Goal: Task Accomplishment & Management: Use online tool/utility

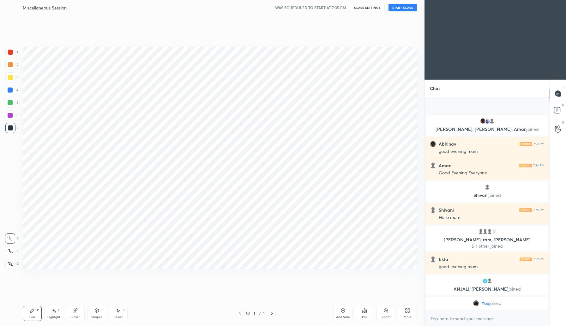
scroll to position [31327, 31213]
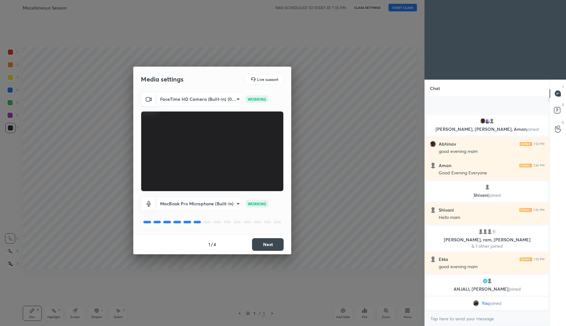
click at [268, 248] on button "Next" at bounding box center [268, 244] width 32 height 13
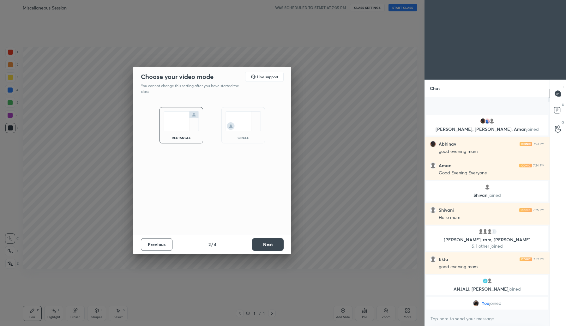
click at [268, 248] on button "Next" at bounding box center [268, 244] width 32 height 13
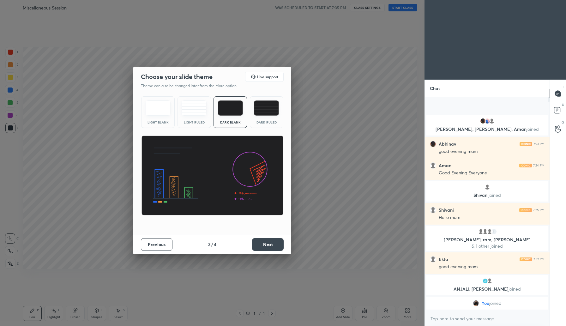
click at [268, 248] on button "Next" at bounding box center [268, 244] width 32 height 13
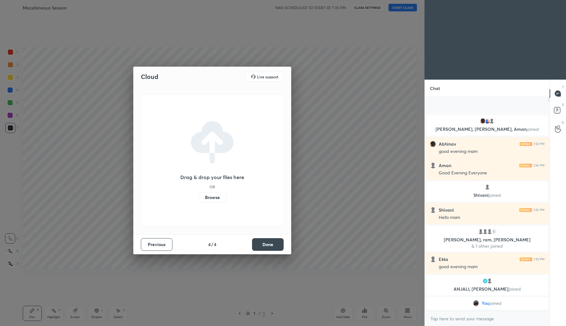
click at [268, 248] on button "Done" at bounding box center [268, 244] width 32 height 13
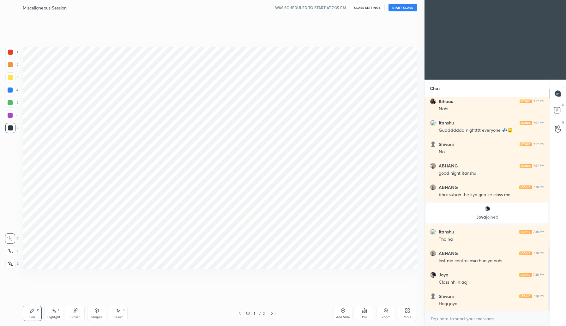
scroll to position [500, 0]
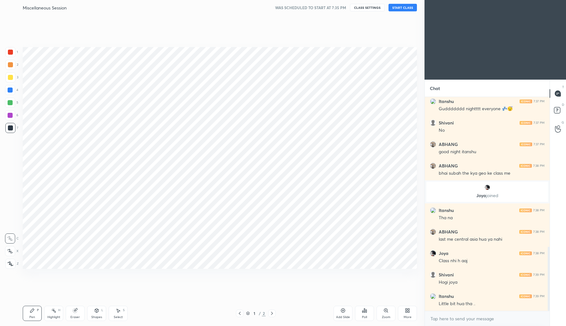
click at [396, 9] on button "START CLASS" at bounding box center [403, 8] width 28 height 8
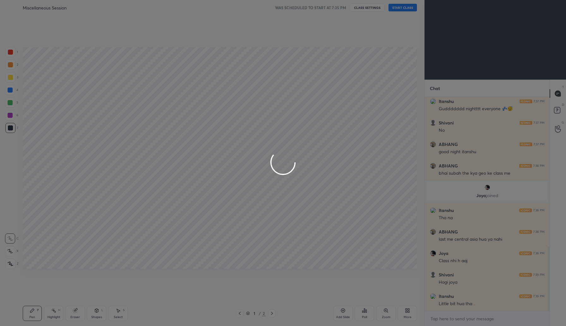
type textarea "x"
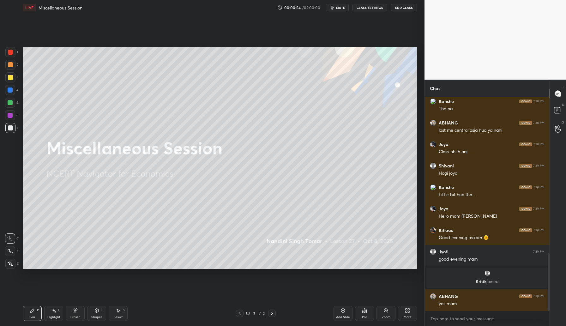
scroll to position [580, 0]
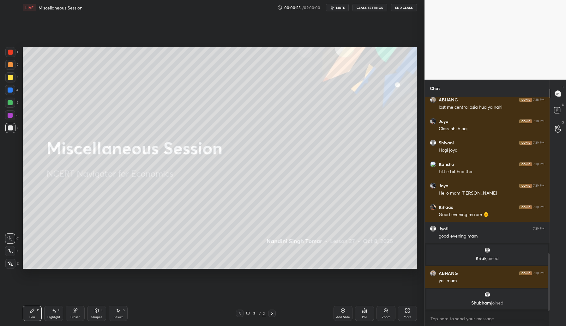
click at [10, 76] on div at bounding box center [10, 77] width 5 height 5
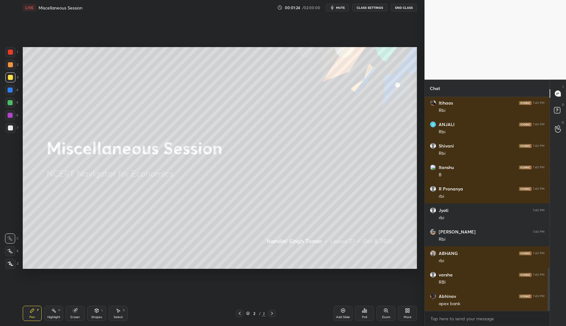
scroll to position [851, 0]
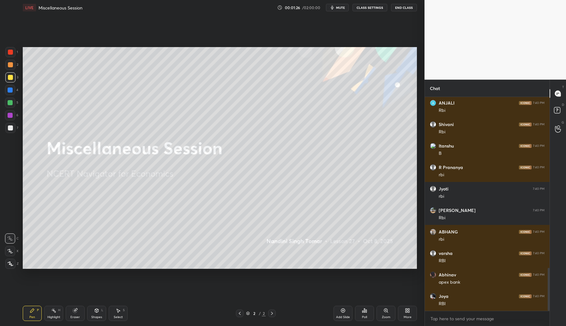
drag, startPoint x: 341, startPoint y: 313, endPoint x: 347, endPoint y: 306, distance: 9.7
click at [341, 313] on div "Add Slide" at bounding box center [343, 313] width 19 height 15
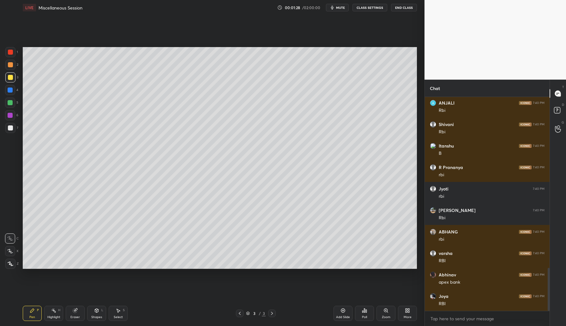
click at [12, 64] on div at bounding box center [10, 64] width 5 height 5
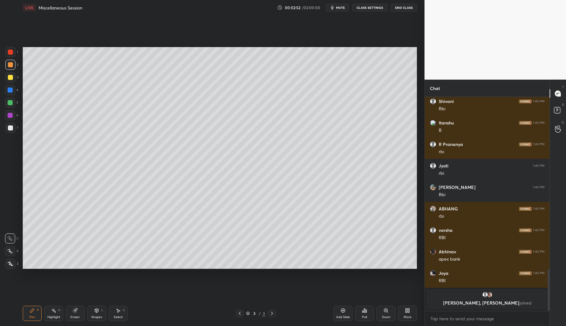
click at [10, 77] on div at bounding box center [10, 77] width 5 height 5
drag, startPoint x: 73, startPoint y: 313, endPoint x: 84, endPoint y: 286, distance: 29.5
click at [73, 313] on div "Eraser" at bounding box center [75, 313] width 19 height 15
drag, startPoint x: 9, startPoint y: 249, endPoint x: 18, endPoint y: 239, distance: 12.8
click at [10, 249] on icon at bounding box center [10, 251] width 5 height 5
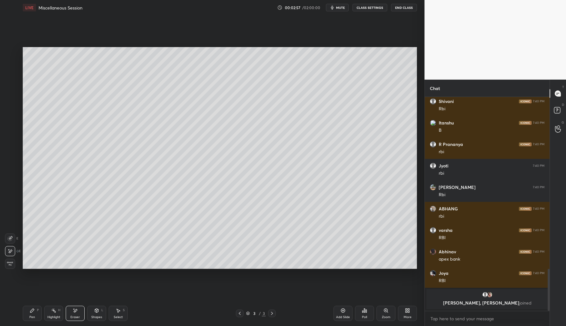
drag, startPoint x: 30, startPoint y: 310, endPoint x: 32, endPoint y: 302, distance: 8.7
click at [30, 308] on icon at bounding box center [32, 310] width 5 height 5
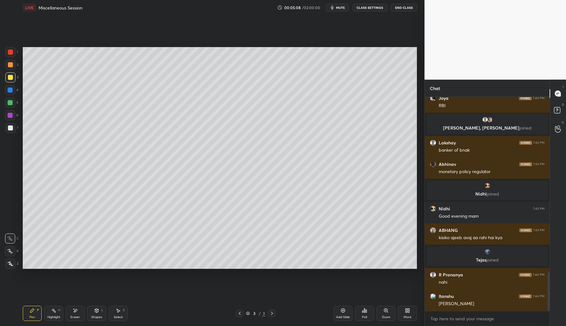
scroll to position [964, 0]
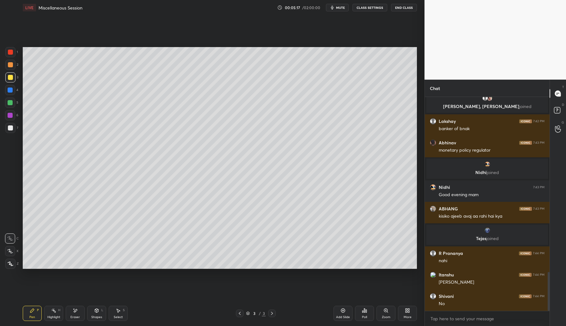
drag, startPoint x: 76, startPoint y: 311, endPoint x: 79, endPoint y: 306, distance: 5.5
click at [76, 311] on icon at bounding box center [75, 310] width 3 height 3
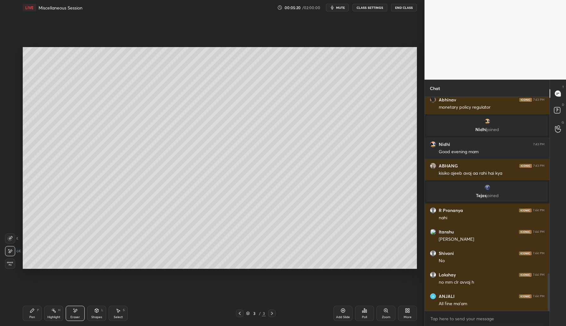
scroll to position [1028, 0]
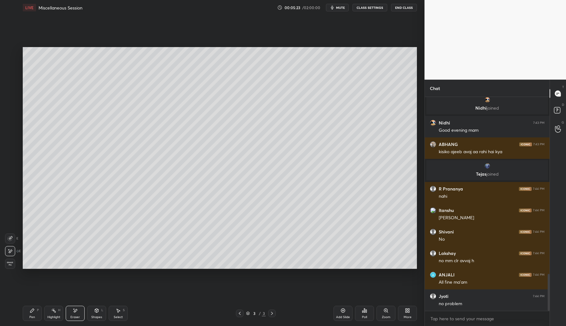
click at [58, 311] on div "H" at bounding box center [59, 310] width 2 height 3
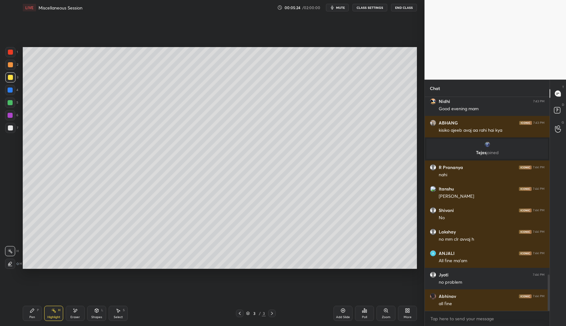
drag, startPoint x: 39, startPoint y: 311, endPoint x: 41, endPoint y: 307, distance: 4.7
click at [39, 312] on div "Pen P" at bounding box center [32, 313] width 19 height 15
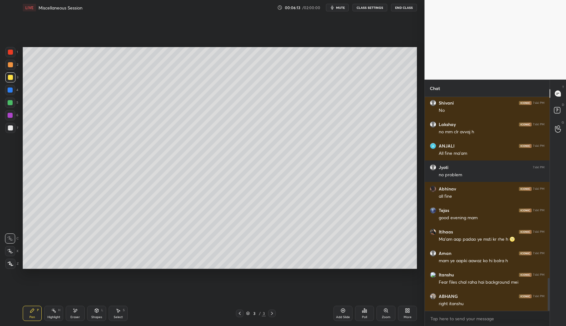
scroll to position [1179, 0]
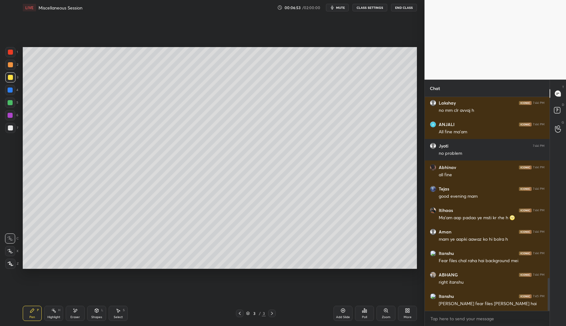
click at [340, 311] on div "Add Slide" at bounding box center [343, 313] width 19 height 15
click at [12, 66] on div at bounding box center [10, 65] width 10 height 10
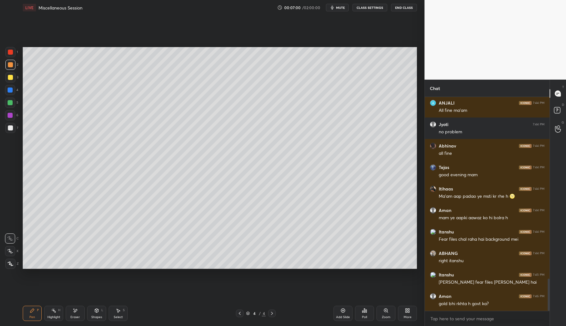
click at [76, 310] on icon at bounding box center [75, 310] width 3 height 3
drag, startPoint x: 32, startPoint y: 310, endPoint x: 37, endPoint y: 298, distance: 12.5
click at [32, 310] on icon at bounding box center [32, 311] width 4 height 4
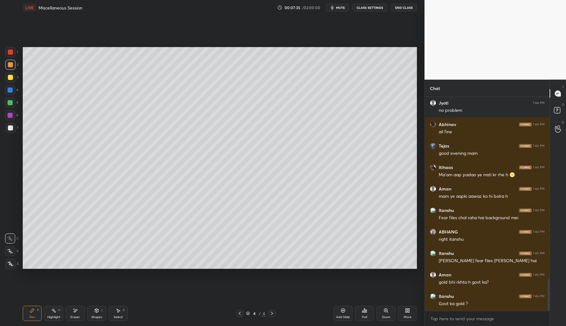
drag, startPoint x: 13, startPoint y: 78, endPoint x: 20, endPoint y: 78, distance: 7.3
click at [13, 78] on div at bounding box center [10, 77] width 10 height 10
drag, startPoint x: 12, startPoint y: 91, endPoint x: 15, endPoint y: 89, distance: 3.4
click at [12, 91] on div at bounding box center [10, 90] width 5 height 5
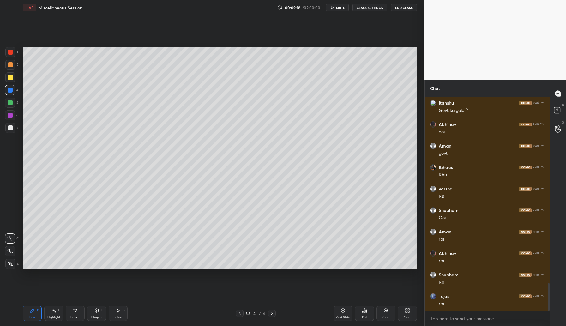
scroll to position [1436, 0]
drag, startPoint x: 11, startPoint y: 116, endPoint x: 20, endPoint y: 114, distance: 8.4
click at [11, 116] on div at bounding box center [10, 115] width 5 height 5
click at [81, 315] on div "LIVE Miscellaneous Session 00:10:27 / 02:00:00 mute CLASS SETTINGS End Class Se…" at bounding box center [220, 163] width 400 height 326
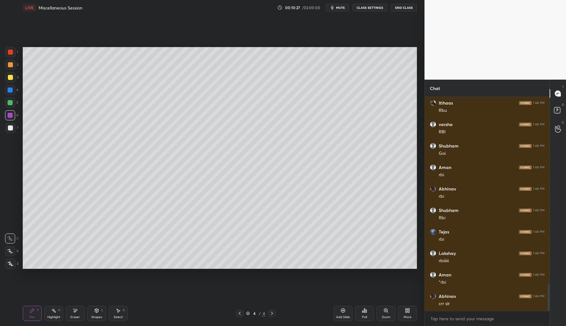
click at [77, 316] on div "Eraser" at bounding box center [74, 317] width 9 height 3
drag, startPoint x: 41, startPoint y: 315, endPoint x: 43, endPoint y: 312, distance: 3.7
click at [41, 315] on div "Pen P" at bounding box center [32, 313] width 19 height 15
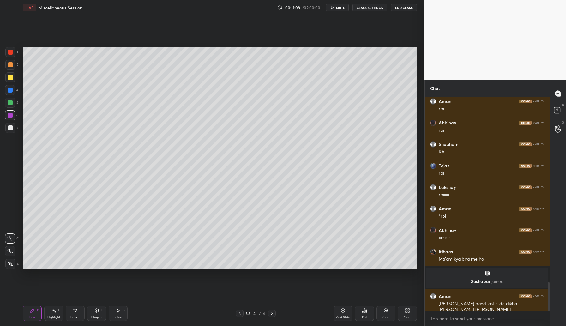
scroll to position [1394, 0]
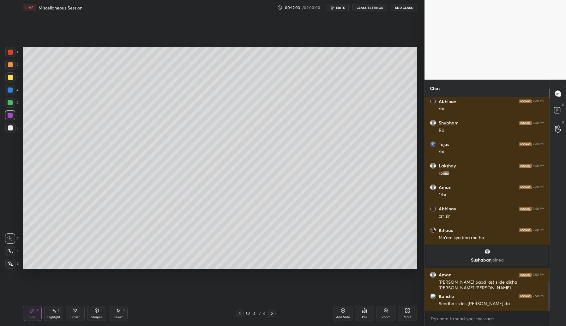
click at [348, 315] on div "Add Slide" at bounding box center [343, 313] width 19 height 15
click at [11, 81] on div at bounding box center [10, 77] width 10 height 10
drag, startPoint x: 11, startPoint y: 89, endPoint x: 17, endPoint y: 89, distance: 5.7
click at [11, 89] on div at bounding box center [10, 90] width 5 height 5
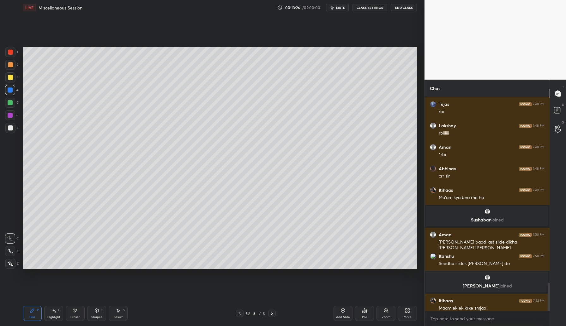
scroll to position [1422, 0]
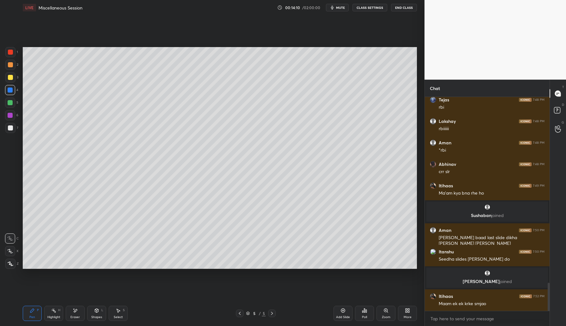
drag, startPoint x: 79, startPoint y: 312, endPoint x: 86, endPoint y: 305, distance: 9.6
click at [79, 311] on div "Eraser" at bounding box center [75, 313] width 19 height 15
drag, startPoint x: 33, startPoint y: 317, endPoint x: 44, endPoint y: 306, distance: 15.4
click at [33, 317] on div "Pen" at bounding box center [32, 317] width 6 height 3
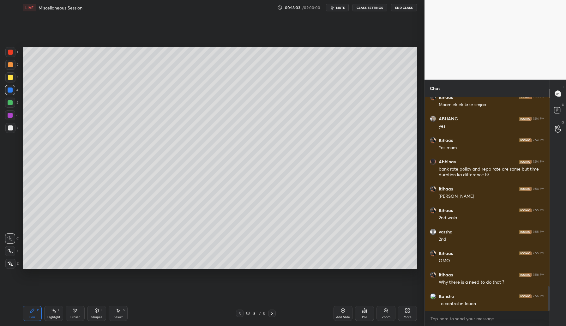
scroll to position [1642, 0]
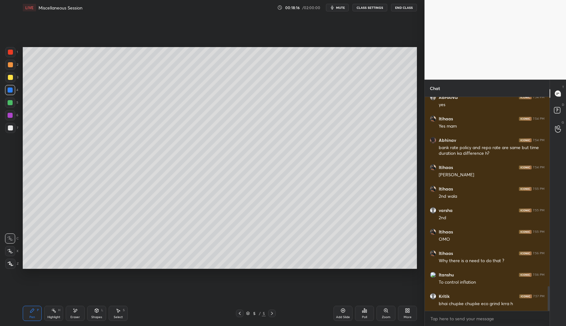
click at [12, 129] on div at bounding box center [10, 128] width 5 height 5
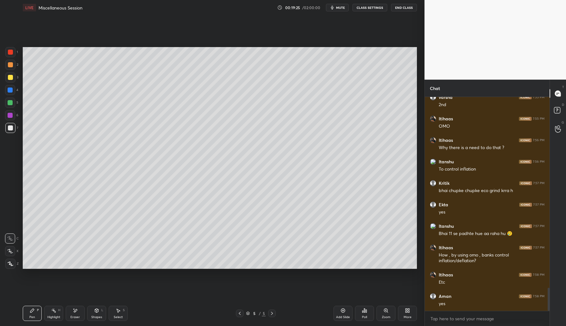
scroll to position [1777, 0]
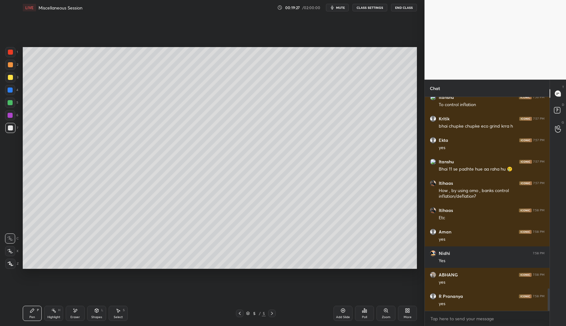
click at [9, 117] on div at bounding box center [10, 115] width 5 height 5
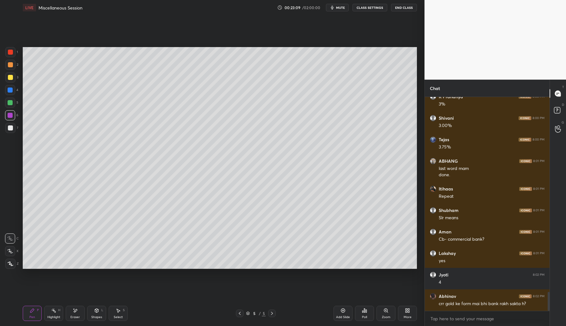
scroll to position [2182, 0]
click at [341, 312] on div "Add Slide" at bounding box center [343, 313] width 19 height 15
click at [13, 76] on div at bounding box center [10, 77] width 10 height 10
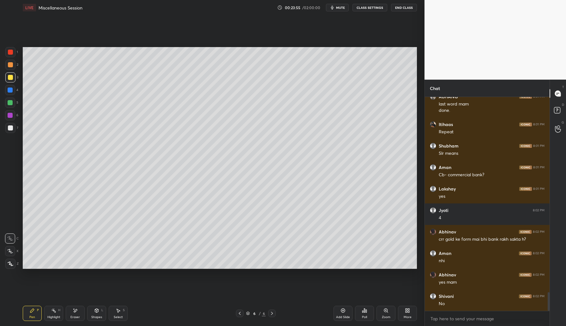
scroll to position [2268, 0]
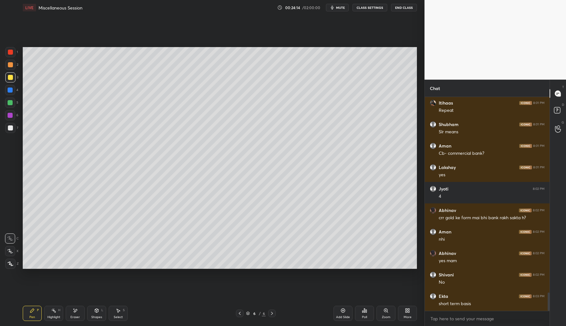
click at [11, 116] on div at bounding box center [10, 115] width 5 height 5
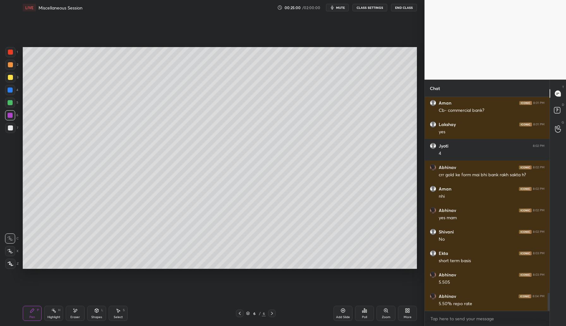
scroll to position [2332, 0]
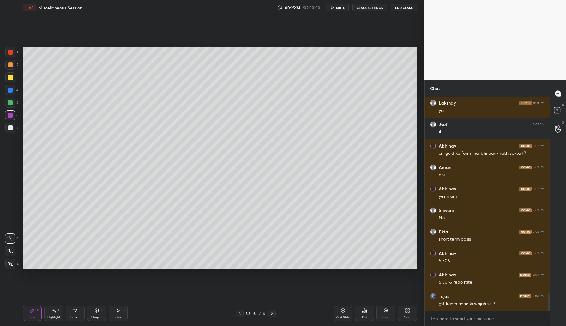
click at [239, 313] on icon at bounding box center [239, 313] width 5 height 5
click at [241, 313] on icon at bounding box center [239, 313] width 5 height 5
click at [97, 312] on icon at bounding box center [96, 311] width 3 height 4
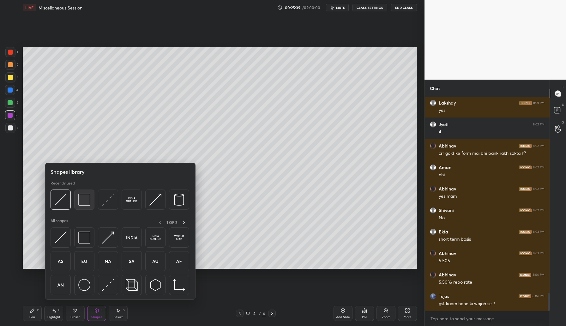
click at [85, 202] on img at bounding box center [84, 200] width 12 height 12
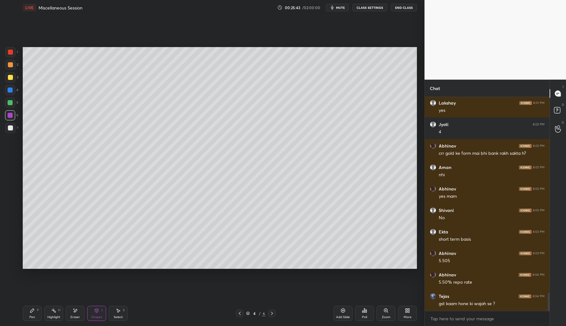
click at [274, 312] on icon at bounding box center [272, 313] width 5 height 5
click at [272, 312] on icon at bounding box center [272, 313] width 5 height 5
click at [341, 315] on div "Add Slide" at bounding box center [343, 313] width 19 height 15
drag, startPoint x: 29, startPoint y: 317, endPoint x: 33, endPoint y: 313, distance: 5.7
click at [29, 317] on div "Pen" at bounding box center [32, 317] width 6 height 3
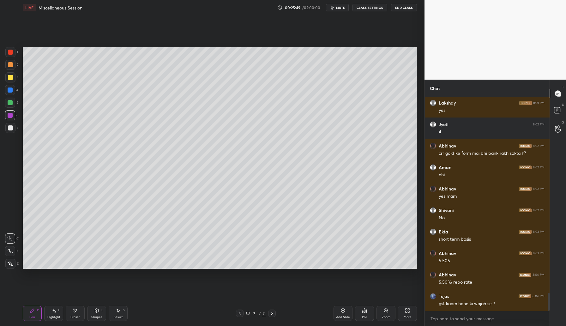
click at [11, 78] on div at bounding box center [10, 77] width 5 height 5
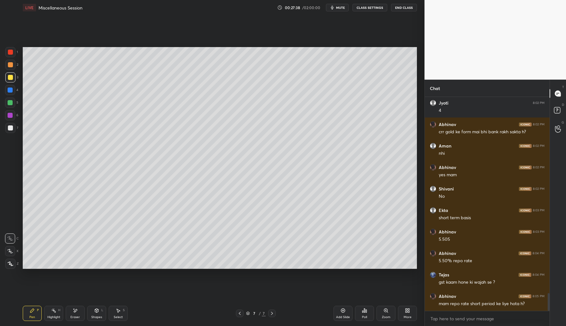
scroll to position [2377, 0]
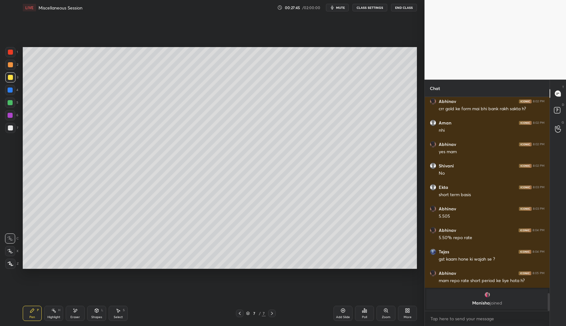
click at [71, 308] on div "Eraser" at bounding box center [75, 313] width 19 height 15
drag, startPoint x: 30, startPoint y: 314, endPoint x: 37, endPoint y: 286, distance: 28.7
click at [30, 312] on div "Pen P" at bounding box center [32, 313] width 19 height 15
drag, startPoint x: 341, startPoint y: 311, endPoint x: 345, endPoint y: 310, distance: 3.9
click at [340, 311] on div "Add Slide" at bounding box center [343, 313] width 19 height 15
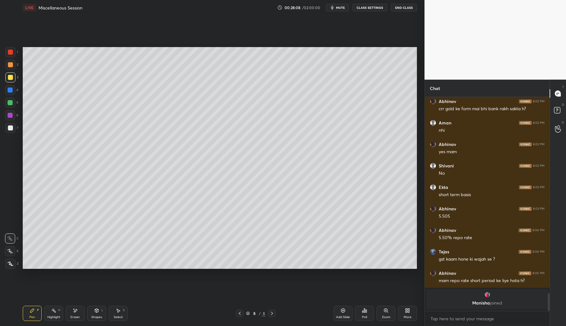
click at [12, 64] on div at bounding box center [10, 64] width 5 height 5
drag, startPoint x: 344, startPoint y: 312, endPoint x: 346, endPoint y: 307, distance: 5.8
click at [345, 313] on icon at bounding box center [343, 310] width 5 height 5
click at [77, 312] on icon at bounding box center [75, 310] width 5 height 5
click at [34, 311] on icon at bounding box center [32, 310] width 5 height 5
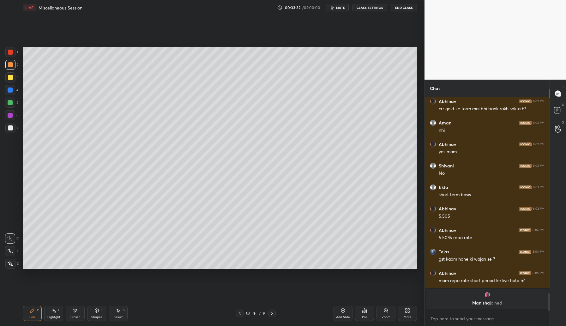
click at [239, 314] on icon at bounding box center [239, 313] width 5 height 5
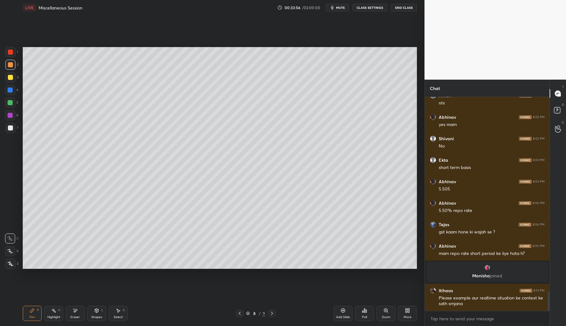
scroll to position [2128, 0]
drag, startPoint x: 284, startPoint y: 311, endPoint x: 279, endPoint y: 311, distance: 4.4
click at [284, 311] on div "8 / 9" at bounding box center [256, 314] width 156 height 8
click at [272, 311] on icon at bounding box center [272, 313] width 5 height 5
click at [345, 309] on div "Add Slide" at bounding box center [343, 313] width 19 height 15
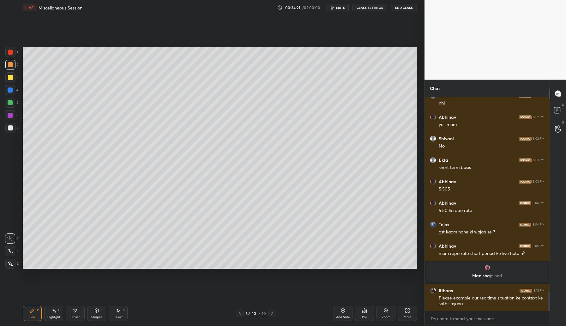
click at [11, 77] on div at bounding box center [10, 77] width 5 height 5
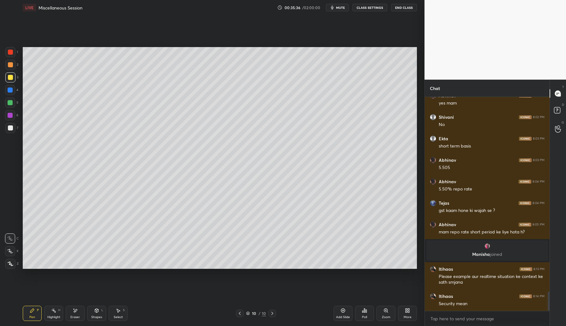
click at [13, 117] on div at bounding box center [10, 115] width 10 height 10
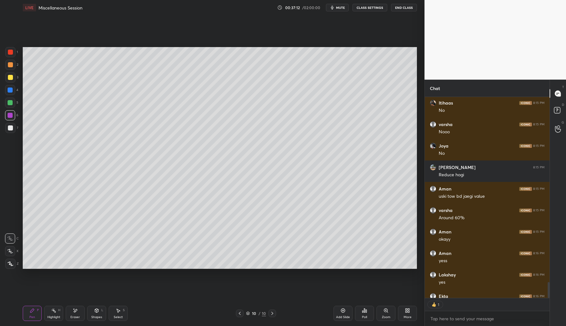
scroll to position [199, 123]
drag, startPoint x: 11, startPoint y: 101, endPoint x: 20, endPoint y: 103, distance: 9.1
click at [12, 101] on div at bounding box center [10, 102] width 5 height 5
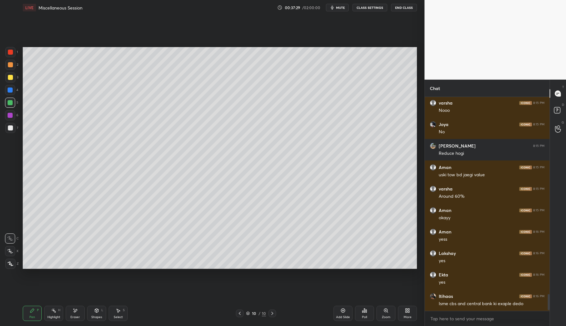
scroll to position [2536, 0]
click at [81, 312] on div "Eraser" at bounding box center [75, 313] width 19 height 15
click at [35, 311] on div "Pen P" at bounding box center [32, 313] width 19 height 15
click at [339, 311] on div "Add Slide" at bounding box center [343, 313] width 19 height 15
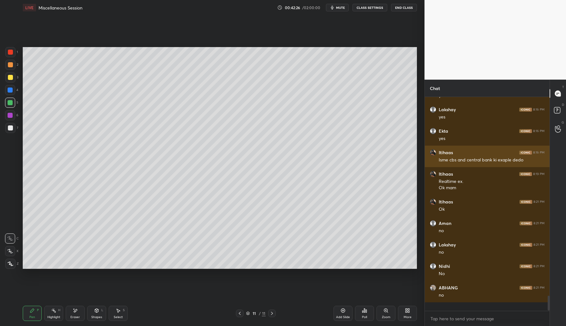
scroll to position [2671, 0]
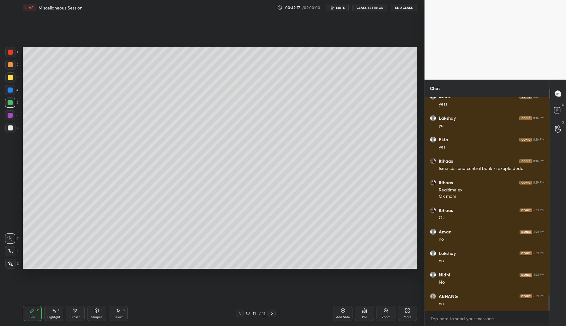
click at [9, 80] on div at bounding box center [10, 77] width 5 height 5
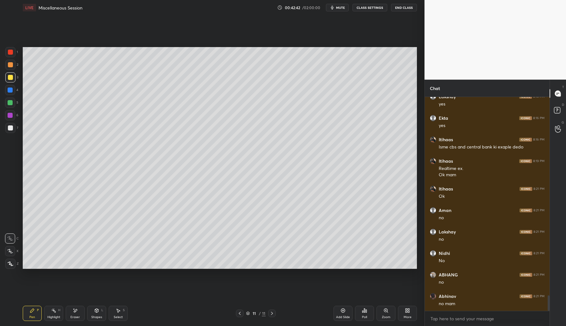
scroll to position [2720, 0]
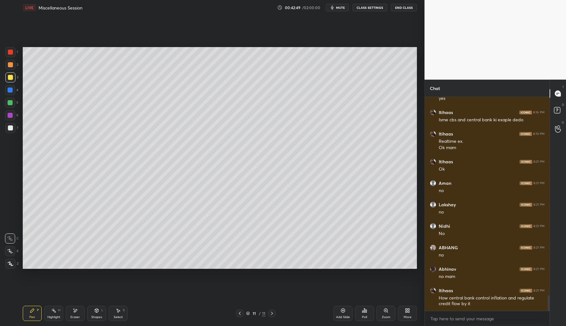
drag, startPoint x: 74, startPoint y: 310, endPoint x: 80, endPoint y: 304, distance: 8.7
click at [74, 310] on icon at bounding box center [75, 310] width 5 height 5
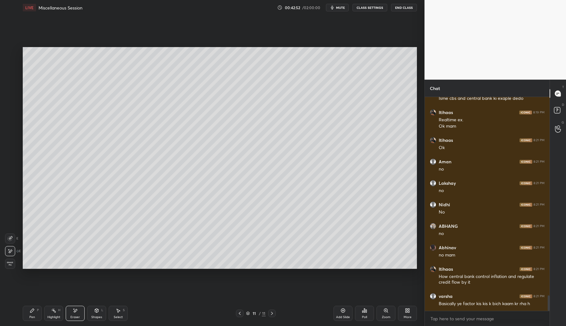
drag, startPoint x: 36, startPoint y: 311, endPoint x: 45, endPoint y: 305, distance: 10.6
click at [37, 311] on div "Pen P" at bounding box center [32, 313] width 19 height 15
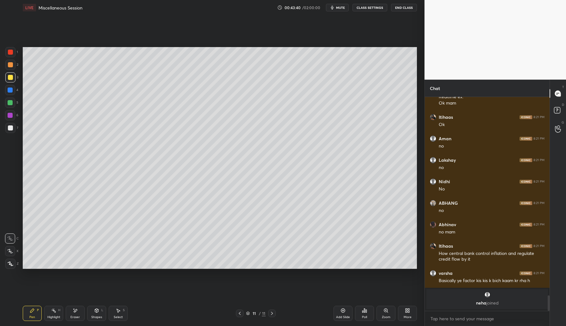
scroll to position [2596, 0]
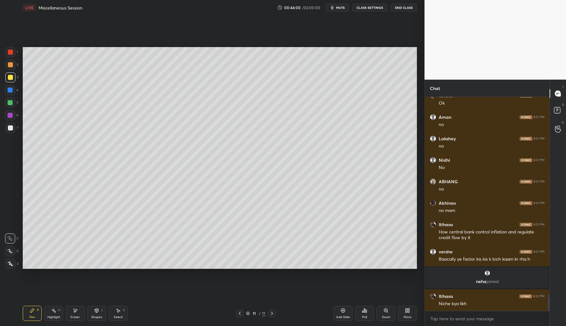
drag, startPoint x: 345, startPoint y: 312, endPoint x: 353, endPoint y: 303, distance: 12.5
click at [344, 313] on icon at bounding box center [343, 310] width 5 height 5
drag, startPoint x: 12, startPoint y: 63, endPoint x: 19, endPoint y: 58, distance: 8.7
click at [12, 63] on div at bounding box center [10, 64] width 5 height 5
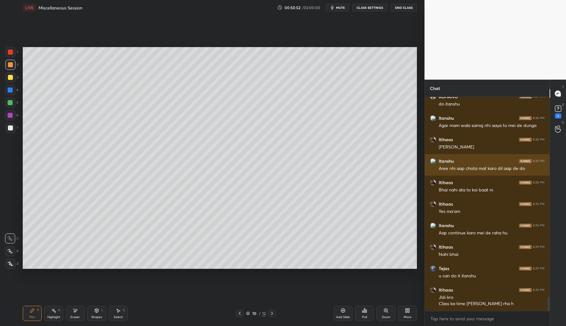
scroll to position [3044, 0]
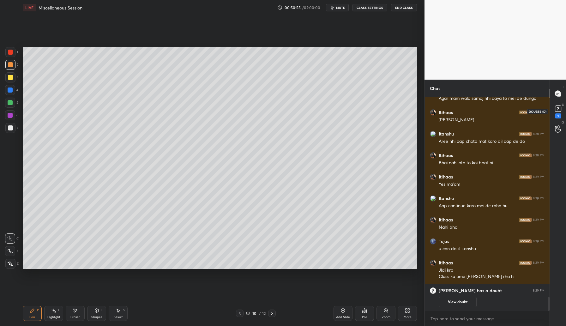
click at [558, 112] on rect at bounding box center [558, 109] width 6 height 6
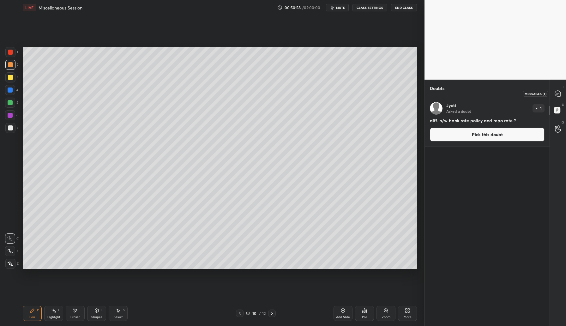
click at [557, 96] on icon at bounding box center [558, 94] width 6 height 6
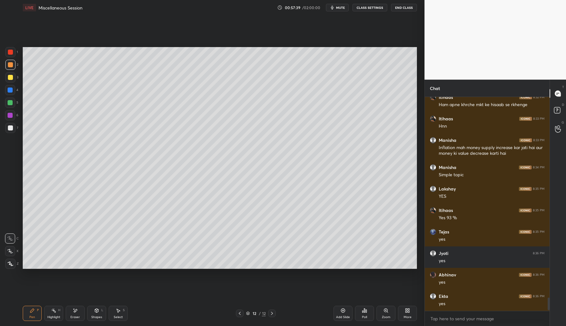
scroll to position [3283, 0]
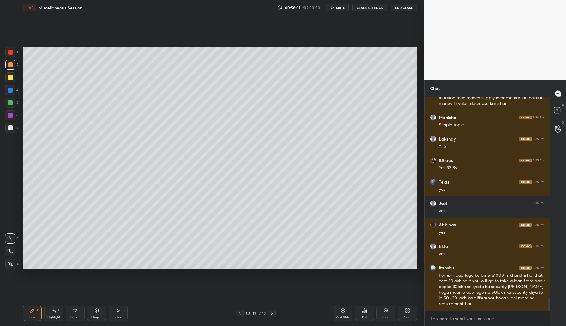
drag, startPoint x: 10, startPoint y: 76, endPoint x: 14, endPoint y: 77, distance: 4.2
click at [10, 77] on div at bounding box center [10, 77] width 5 height 5
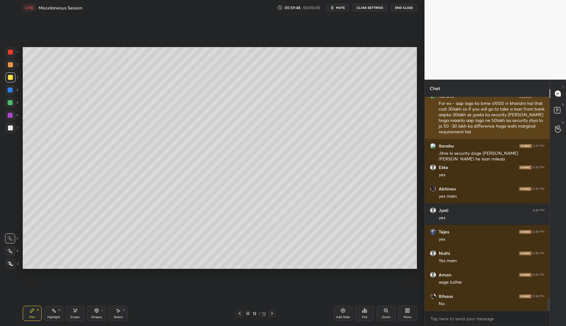
scroll to position [3477, 0]
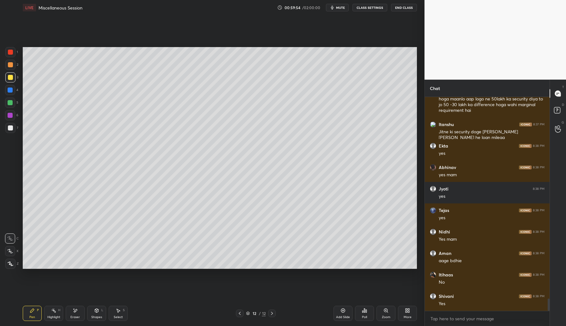
drag, startPoint x: 342, startPoint y: 311, endPoint x: 344, endPoint y: 307, distance: 4.1
click at [340, 310] on div "Add Slide" at bounding box center [343, 313] width 19 height 15
click at [12, 89] on div at bounding box center [10, 90] width 5 height 5
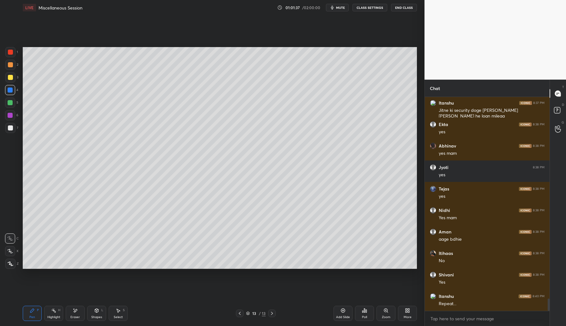
scroll to position [3520, 0]
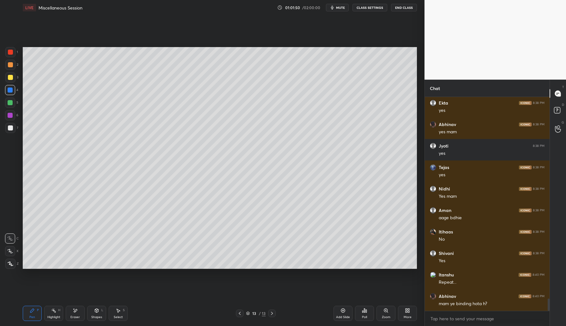
click at [11, 78] on div at bounding box center [10, 77] width 5 height 5
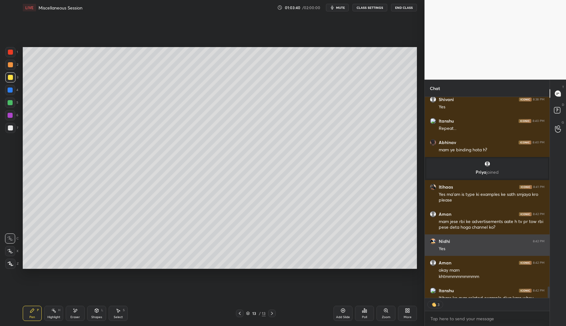
scroll to position [3542, 0]
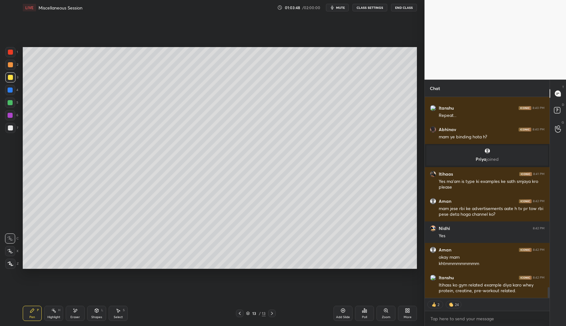
click at [406, 312] on icon at bounding box center [407, 312] width 2 height 2
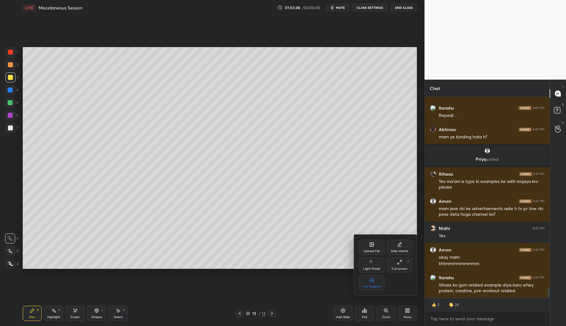
scroll to position [3564, 0]
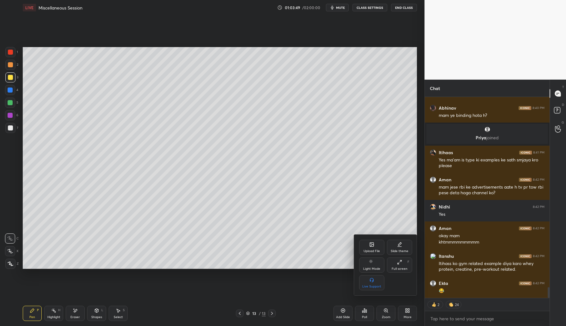
click at [373, 246] on icon at bounding box center [372, 245] width 4 height 4
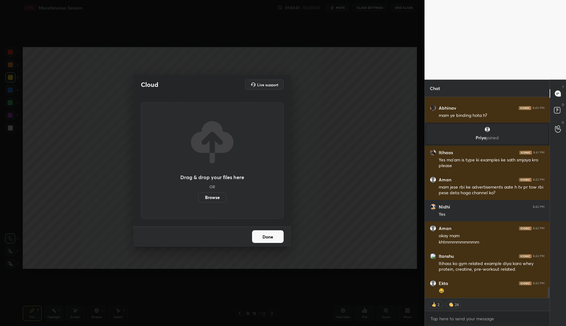
click at [217, 199] on label "Browse" at bounding box center [213, 198] width 28 height 10
click at [199, 199] on input "Browse" at bounding box center [199, 198] width 0 height 10
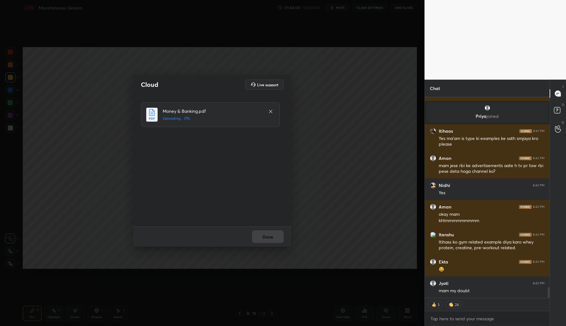
scroll to position [3607, 0]
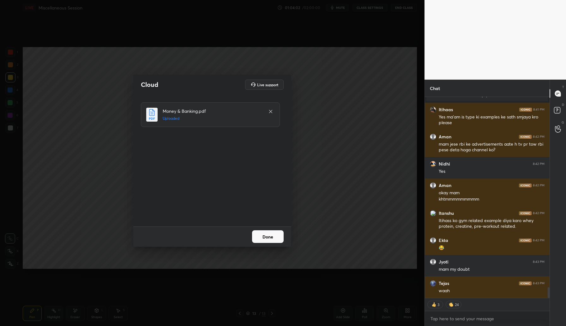
click at [272, 236] on button "Done" at bounding box center [268, 236] width 32 height 13
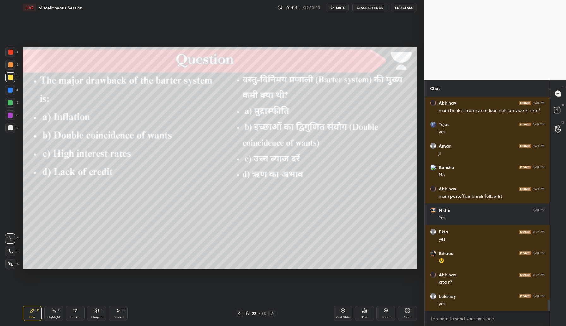
scroll to position [3959, 0]
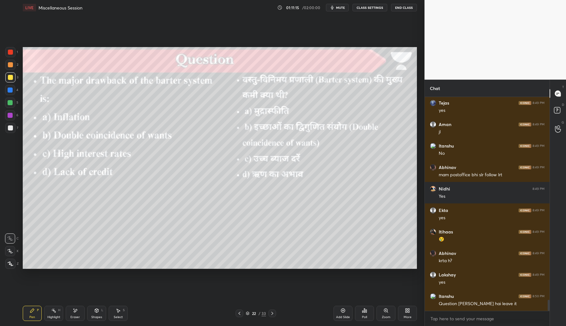
click at [365, 315] on div "Poll" at bounding box center [364, 313] width 19 height 15
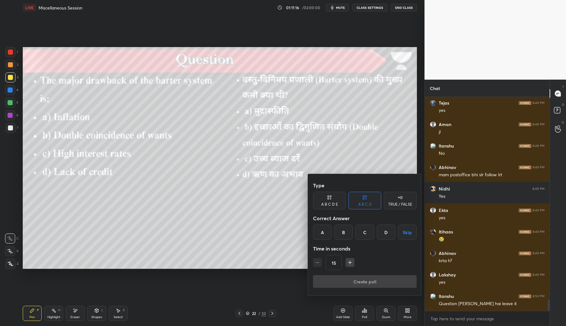
click at [347, 230] on div "B" at bounding box center [343, 232] width 19 height 15
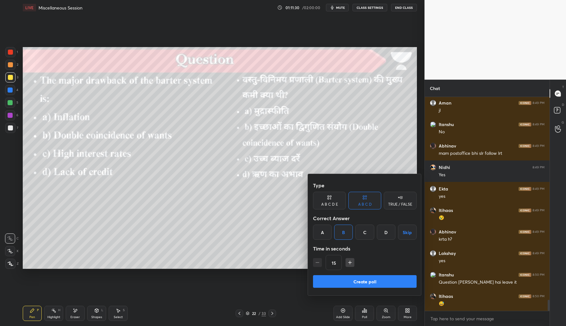
click at [372, 284] on button "Create poll" at bounding box center [365, 281] width 104 height 13
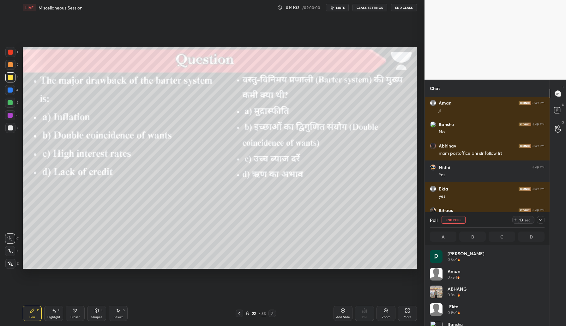
scroll to position [74, 113]
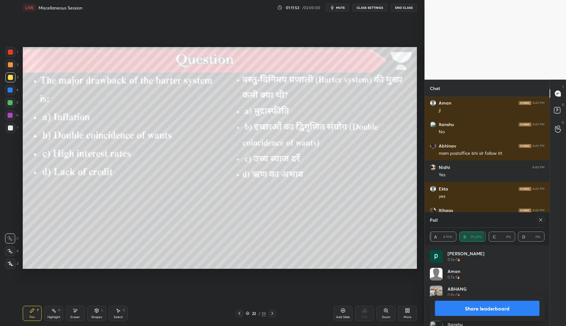
click at [543, 222] on icon at bounding box center [541, 219] width 5 height 5
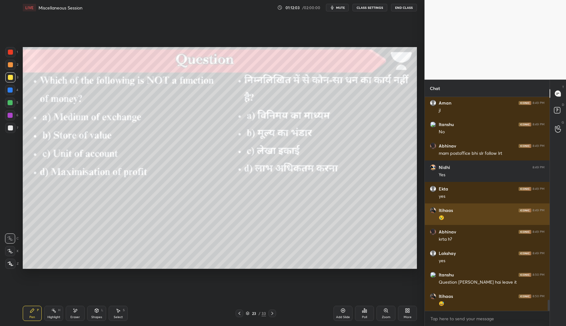
scroll to position [4002, 0]
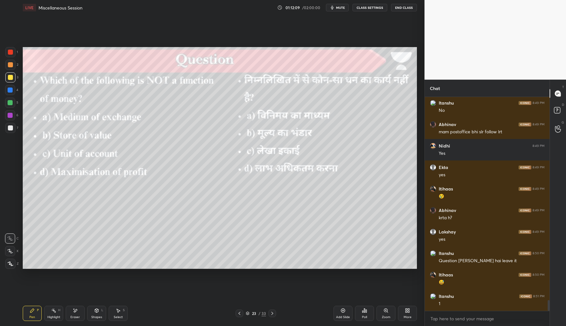
click at [370, 311] on div "Poll" at bounding box center [364, 313] width 19 height 15
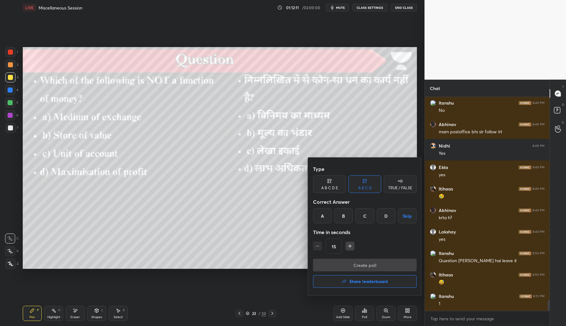
click at [386, 213] on div "D" at bounding box center [386, 215] width 19 height 15
click at [365, 269] on button "Create poll" at bounding box center [365, 265] width 104 height 13
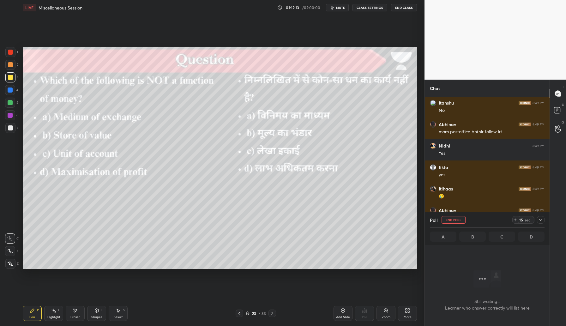
scroll to position [198, 123]
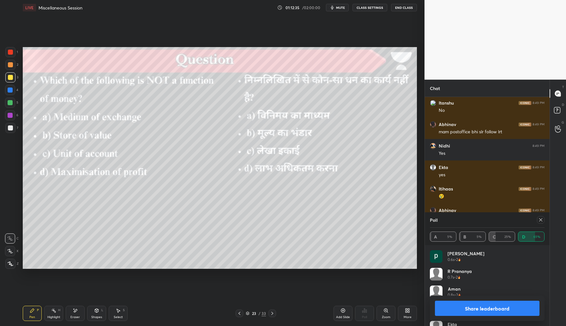
click at [542, 221] on icon at bounding box center [541, 219] width 5 height 5
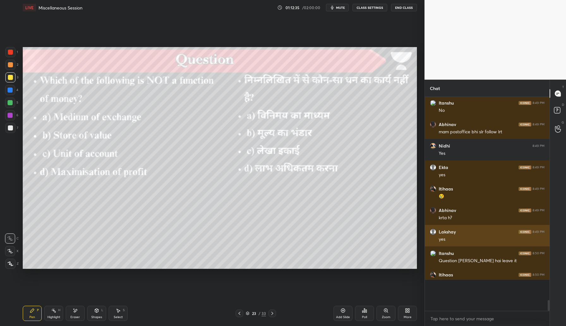
scroll to position [189, 123]
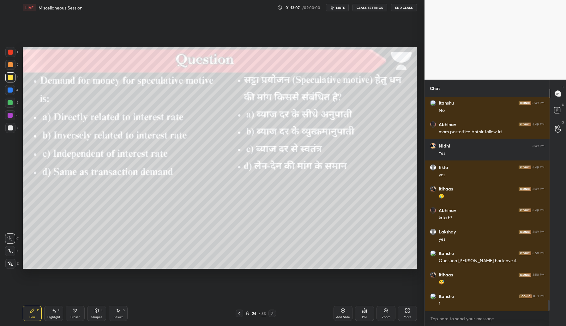
click at [361, 318] on div "Poll" at bounding box center [364, 313] width 19 height 15
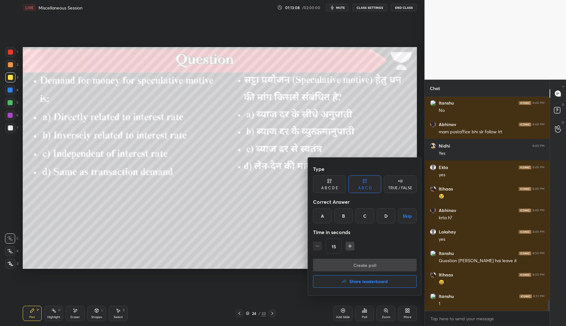
click at [345, 215] on div "B" at bounding box center [343, 215] width 19 height 15
click at [364, 269] on button "Create poll" at bounding box center [365, 265] width 104 height 13
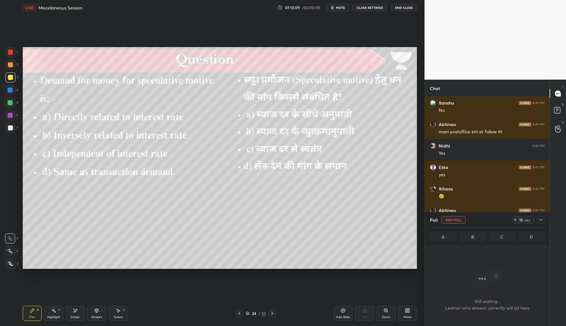
scroll to position [198, 123]
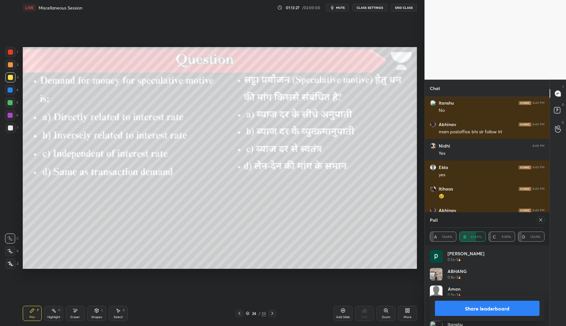
click at [542, 220] on icon at bounding box center [541, 219] width 5 height 5
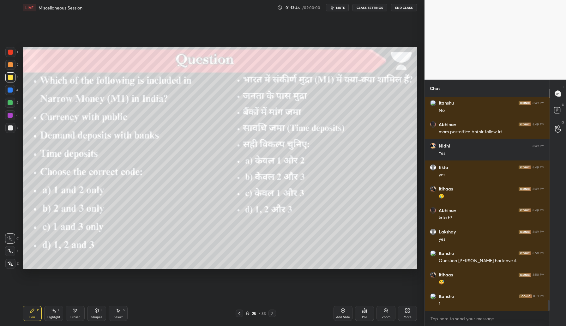
click at [364, 316] on div "Poll" at bounding box center [364, 317] width 5 height 3
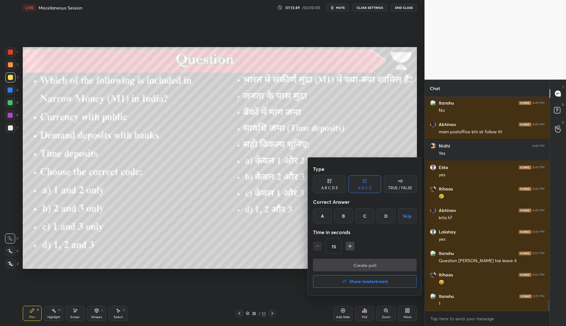
click at [324, 216] on div "A" at bounding box center [322, 215] width 19 height 15
click at [354, 265] on button "Create poll" at bounding box center [365, 265] width 104 height 13
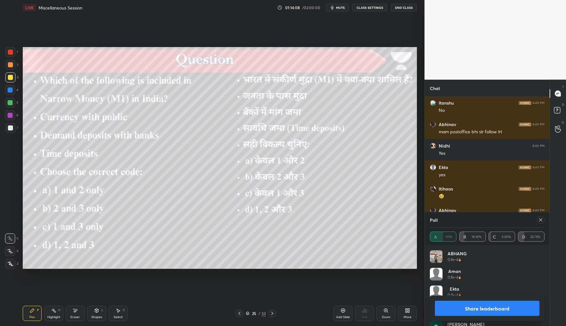
click at [541, 223] on div at bounding box center [541, 220] width 8 height 8
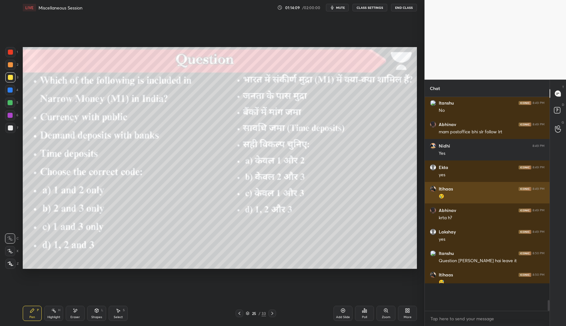
scroll to position [190, 123]
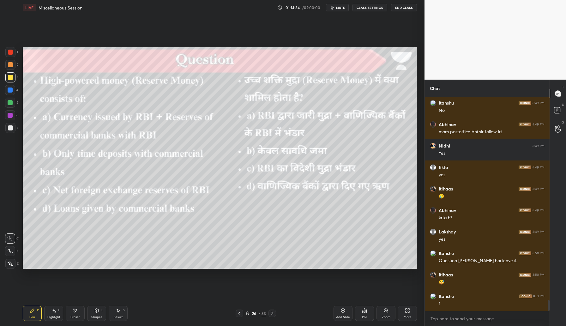
click at [360, 310] on div "Poll" at bounding box center [364, 313] width 19 height 15
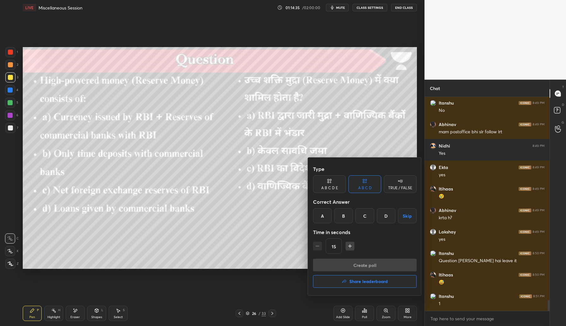
click at [319, 218] on div "A" at bounding box center [322, 215] width 19 height 15
click at [360, 266] on button "Create poll" at bounding box center [365, 265] width 104 height 13
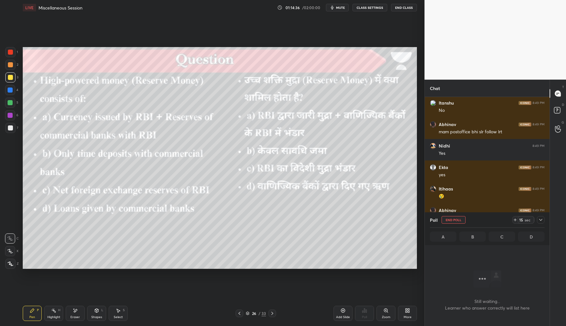
scroll to position [181, 123]
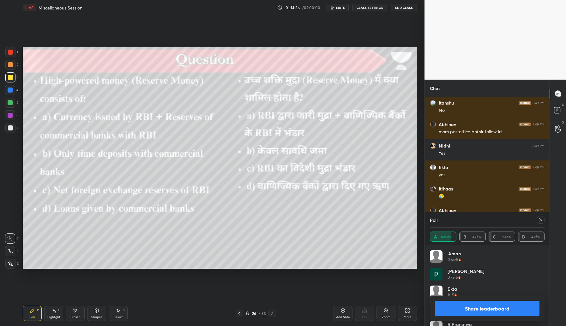
click at [542, 221] on icon at bounding box center [541, 219] width 5 height 5
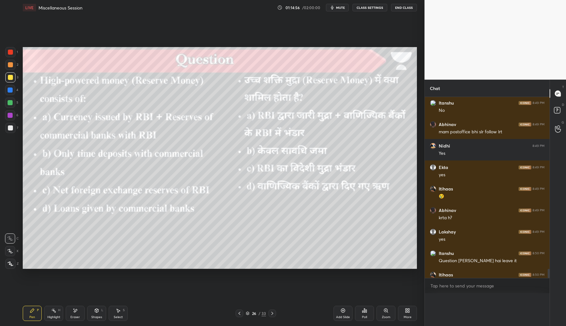
scroll to position [0, 0]
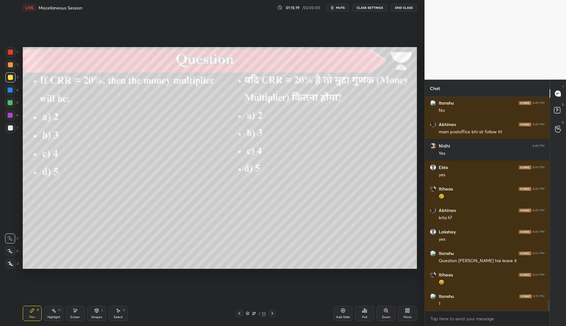
click at [360, 311] on div "Poll" at bounding box center [364, 313] width 19 height 15
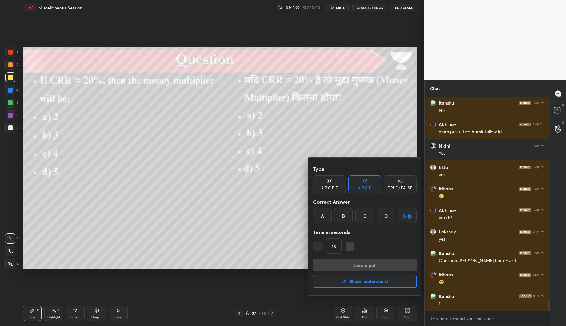
click at [389, 217] on div "D" at bounding box center [386, 215] width 19 height 15
click at [369, 265] on button "Create poll" at bounding box center [365, 265] width 104 height 13
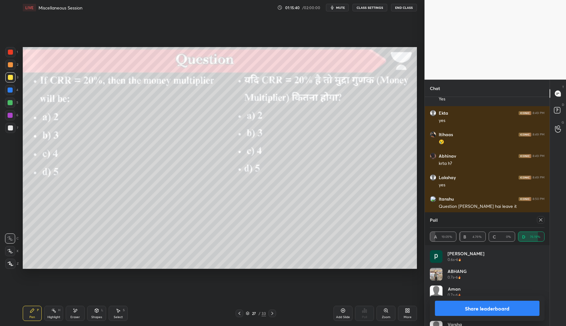
scroll to position [4078, 0]
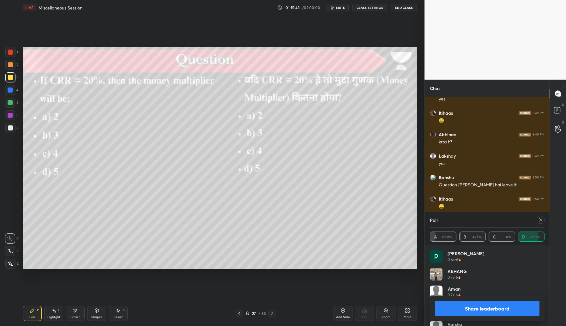
click at [542, 221] on icon at bounding box center [541, 219] width 5 height 5
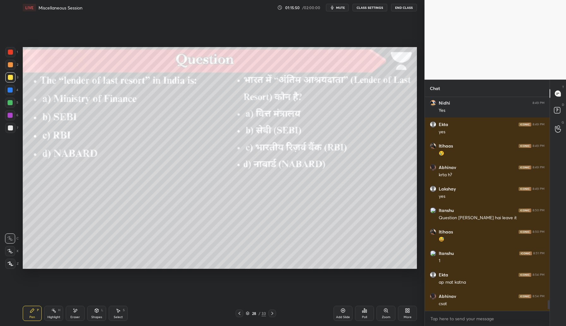
click at [366, 313] on icon at bounding box center [364, 310] width 5 height 5
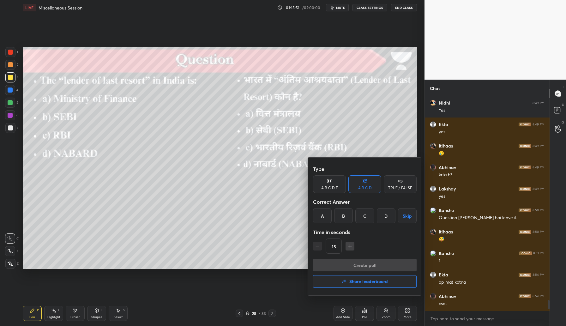
click at [366, 217] on div "C" at bounding box center [365, 215] width 19 height 15
click at [379, 266] on button "Create poll" at bounding box center [365, 265] width 104 height 13
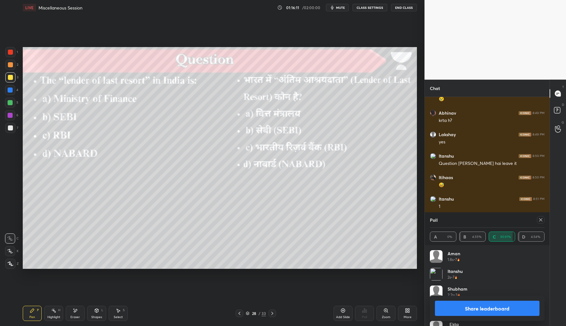
click at [540, 223] on div at bounding box center [541, 220] width 8 height 8
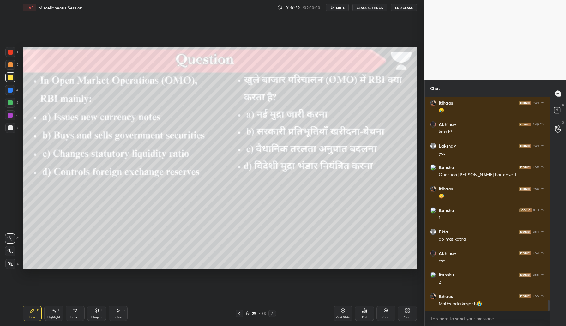
click at [369, 313] on div "Poll" at bounding box center [364, 313] width 19 height 15
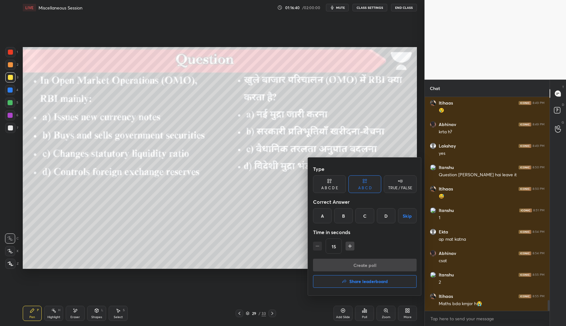
click at [347, 215] on div "B" at bounding box center [343, 215] width 19 height 15
click at [366, 262] on button "Create poll" at bounding box center [365, 265] width 104 height 13
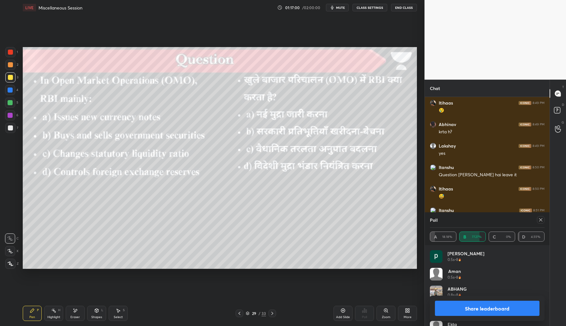
click at [541, 218] on icon at bounding box center [541, 219] width 5 height 5
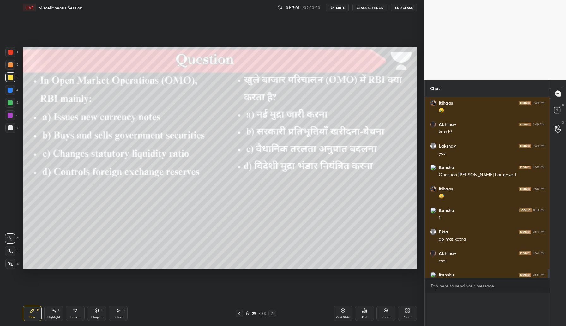
scroll to position [0, 2]
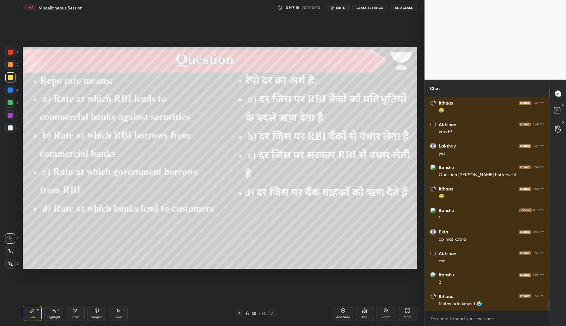
click at [365, 315] on div "Poll" at bounding box center [364, 313] width 19 height 15
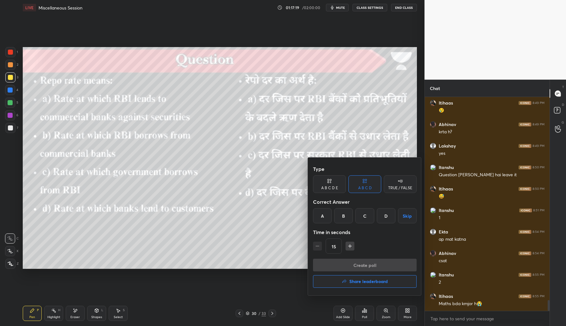
click at [323, 210] on div "A" at bounding box center [322, 215] width 19 height 15
click at [378, 265] on button "Create poll" at bounding box center [365, 265] width 104 height 13
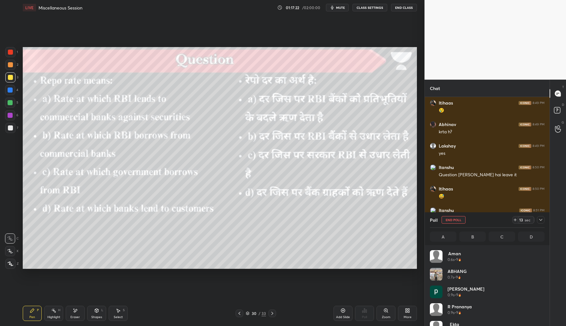
scroll to position [74, 113]
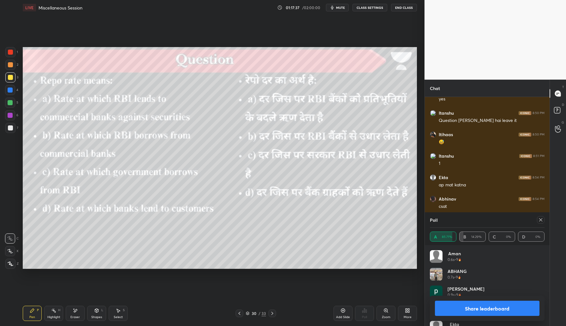
click at [540, 220] on icon at bounding box center [541, 219] width 5 height 5
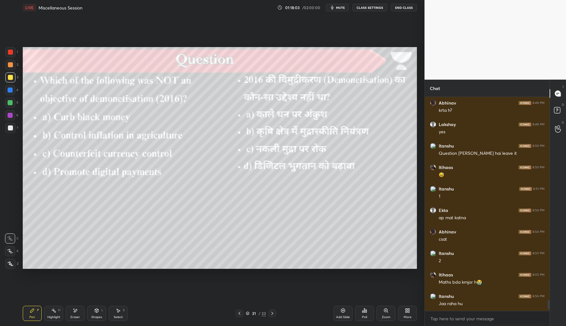
click at [366, 316] on div "Poll" at bounding box center [364, 317] width 5 height 3
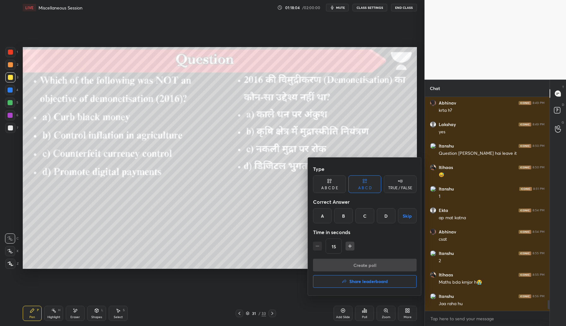
click at [345, 215] on div "B" at bounding box center [343, 215] width 19 height 15
click at [370, 262] on button "Create poll" at bounding box center [365, 265] width 104 height 13
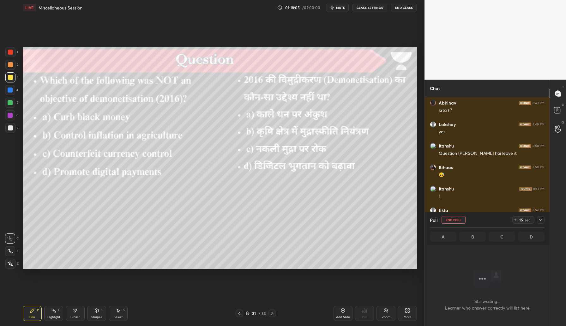
scroll to position [2, 2]
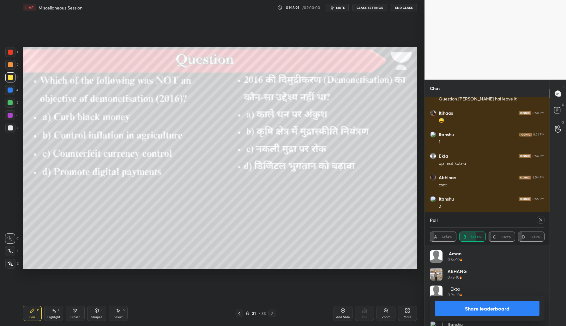
click at [541, 221] on icon at bounding box center [541, 219] width 5 height 5
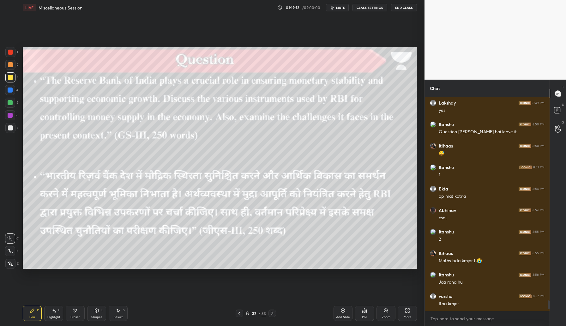
drag, startPoint x: 344, startPoint y: 315, endPoint x: 350, endPoint y: 313, distance: 6.5
click at [343, 315] on div "Add Slide" at bounding box center [343, 313] width 19 height 15
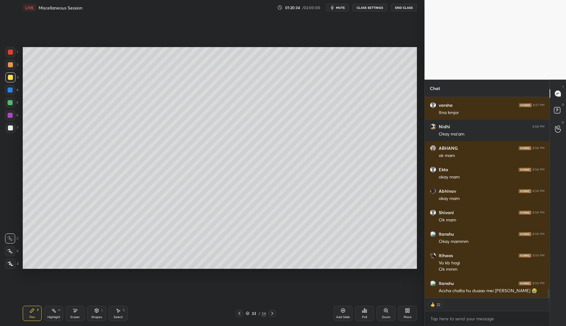
scroll to position [4344, 0]
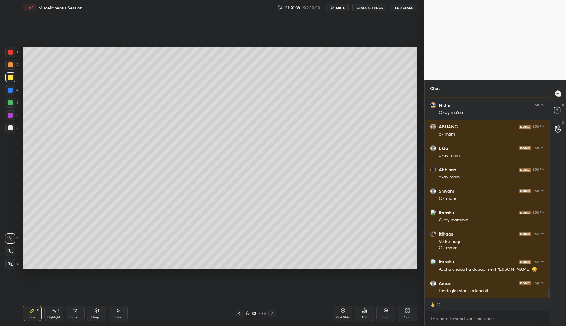
type textarea "x"
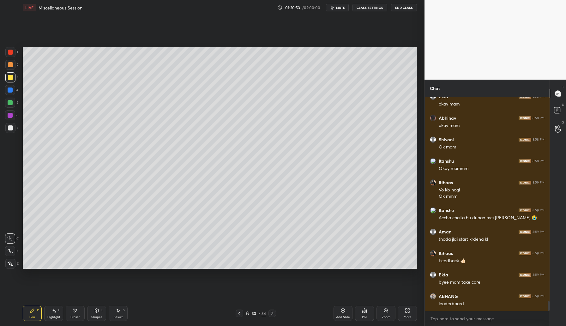
scroll to position [4417, 0]
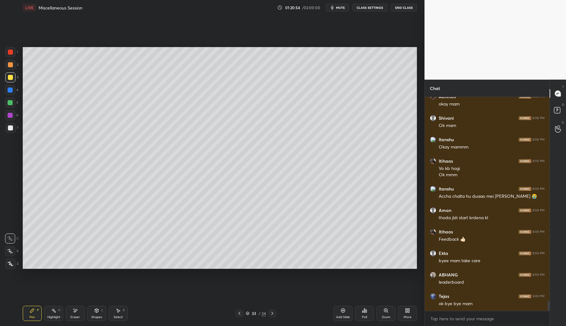
click at [361, 321] on div "Poll" at bounding box center [364, 313] width 19 height 35
click at [364, 311] on icon at bounding box center [364, 310] width 5 height 5
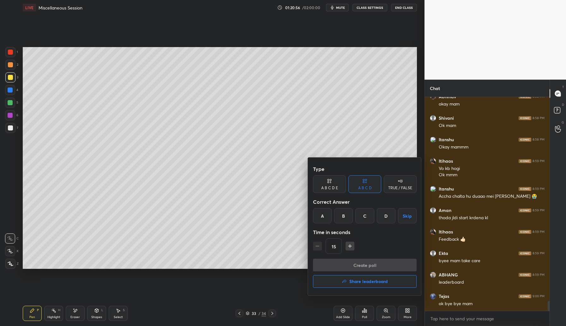
click at [370, 287] on button "Share leaderboard" at bounding box center [365, 281] width 104 height 13
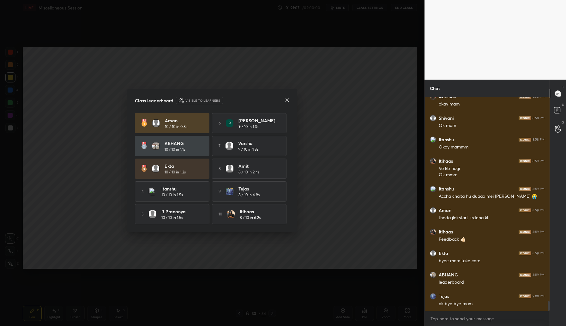
scroll to position [4438, 0]
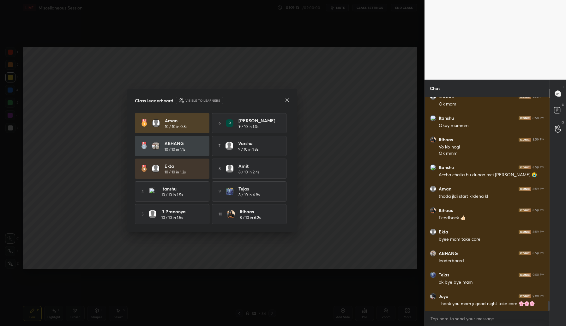
click at [288, 100] on icon at bounding box center [287, 100] width 5 height 5
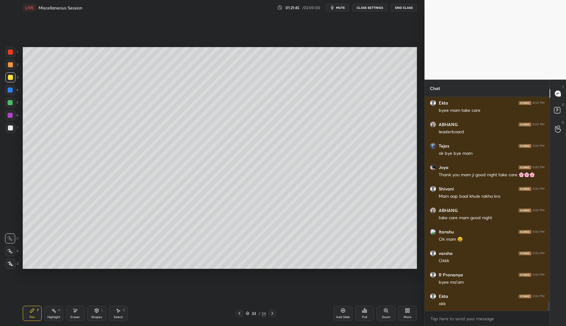
scroll to position [4589, 0]
